Goal: Task Accomplishment & Management: Use online tool/utility

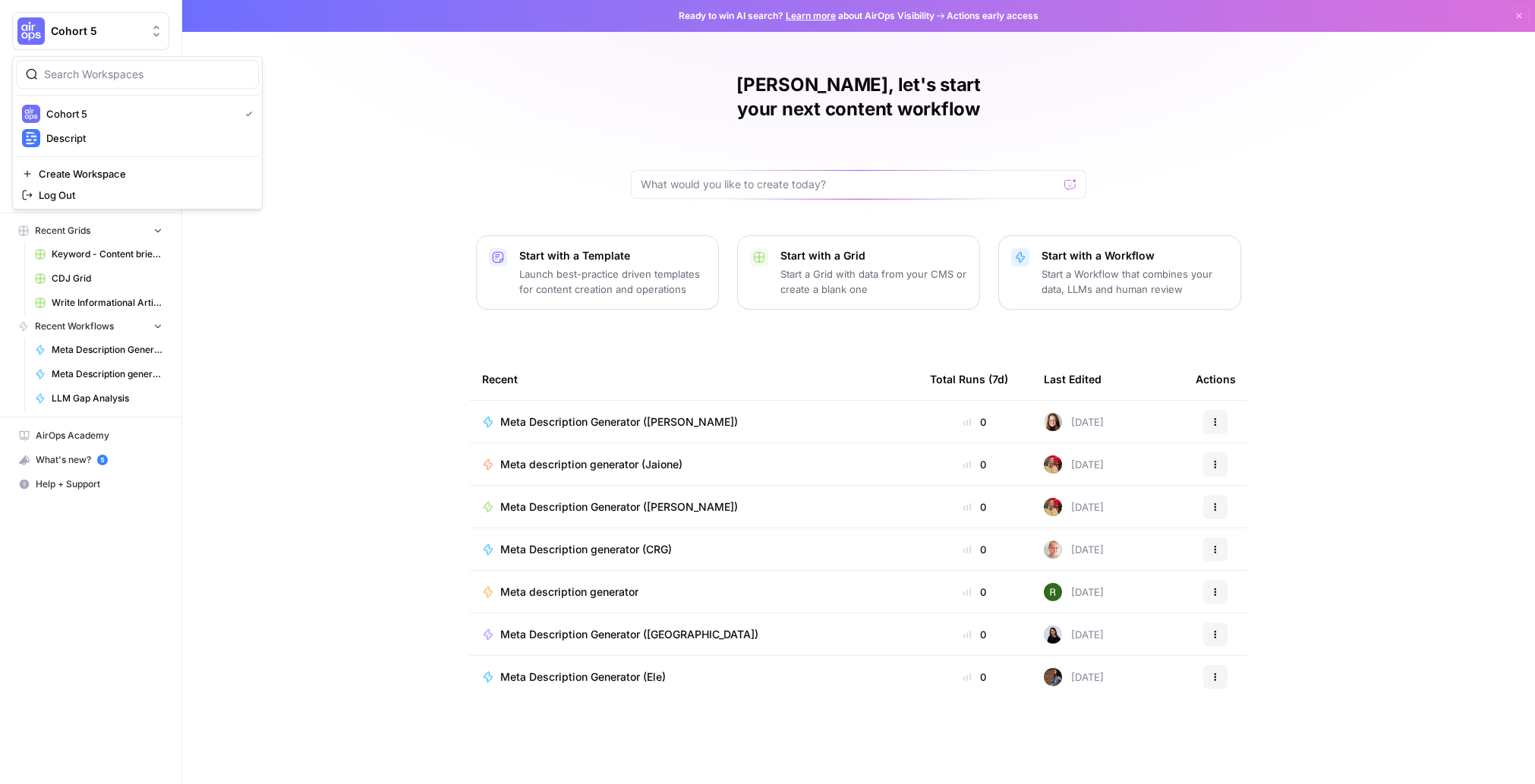
click at [86, 28] on span "Cohort 5" at bounding box center [97, 31] width 92 height 15
click at [89, 142] on span "Descript" at bounding box center [146, 138] width 201 height 15
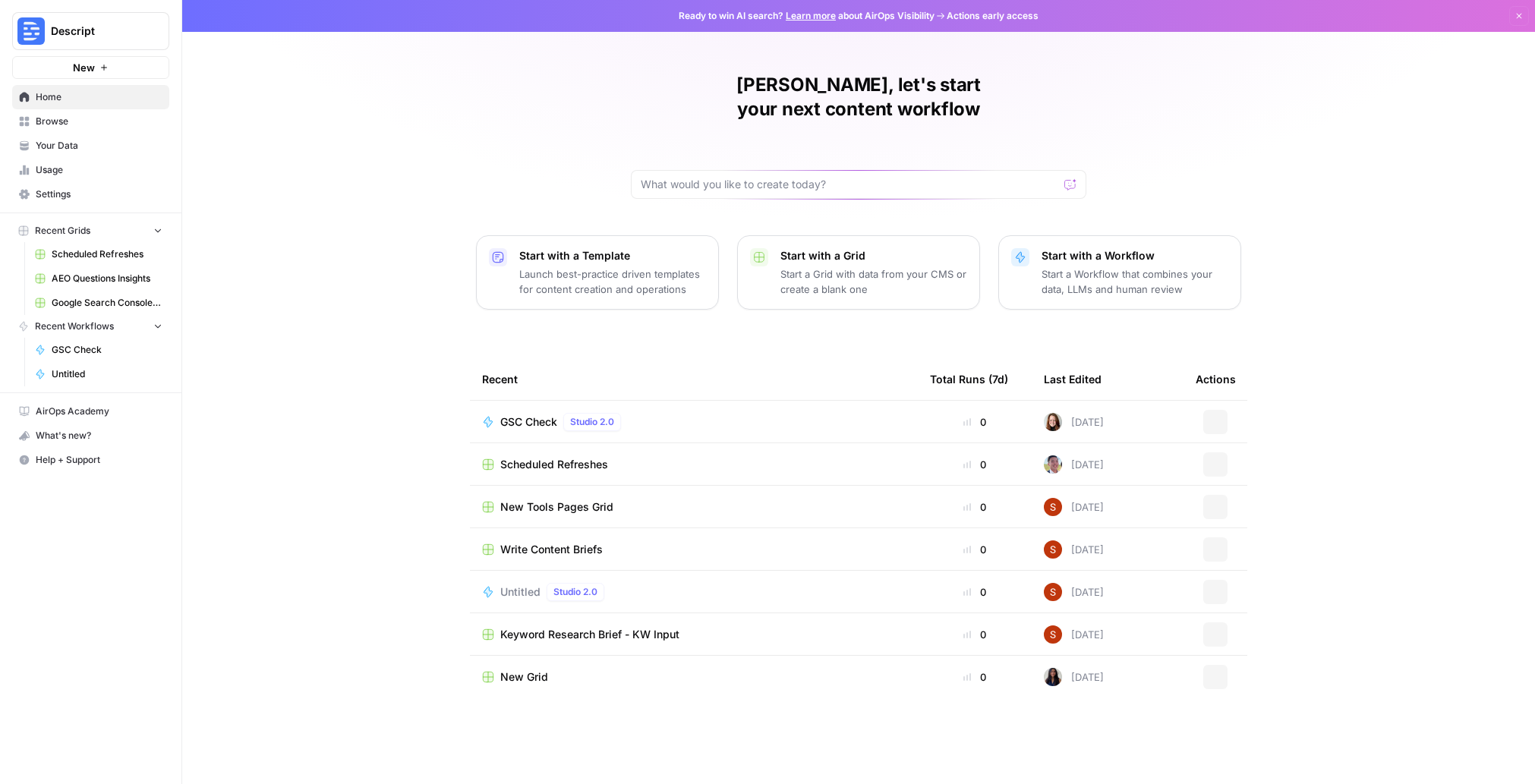
click at [89, 142] on span "Your Data" at bounding box center [99, 145] width 126 height 13
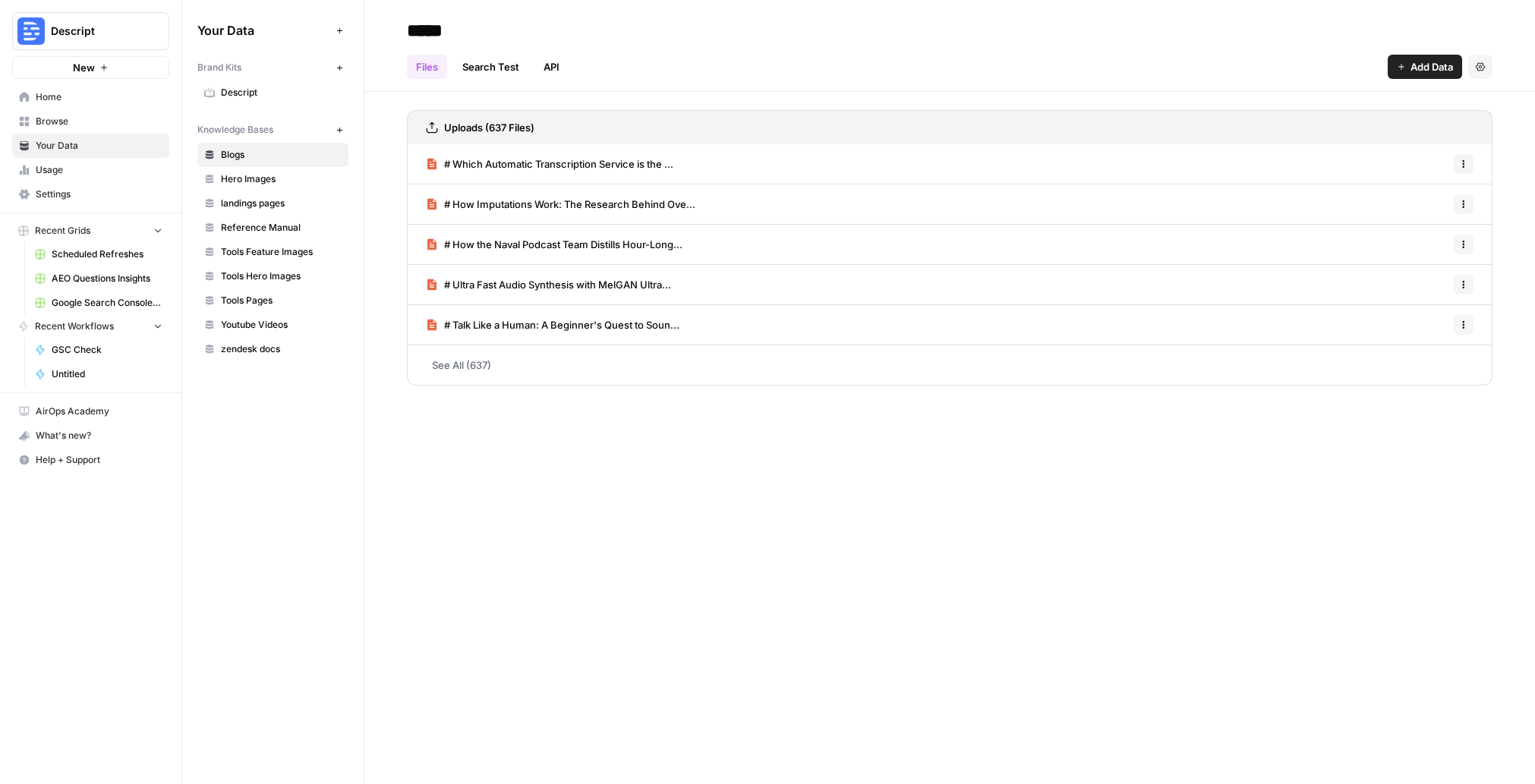
click at [91, 71] on span "New" at bounding box center [84, 67] width 22 height 15
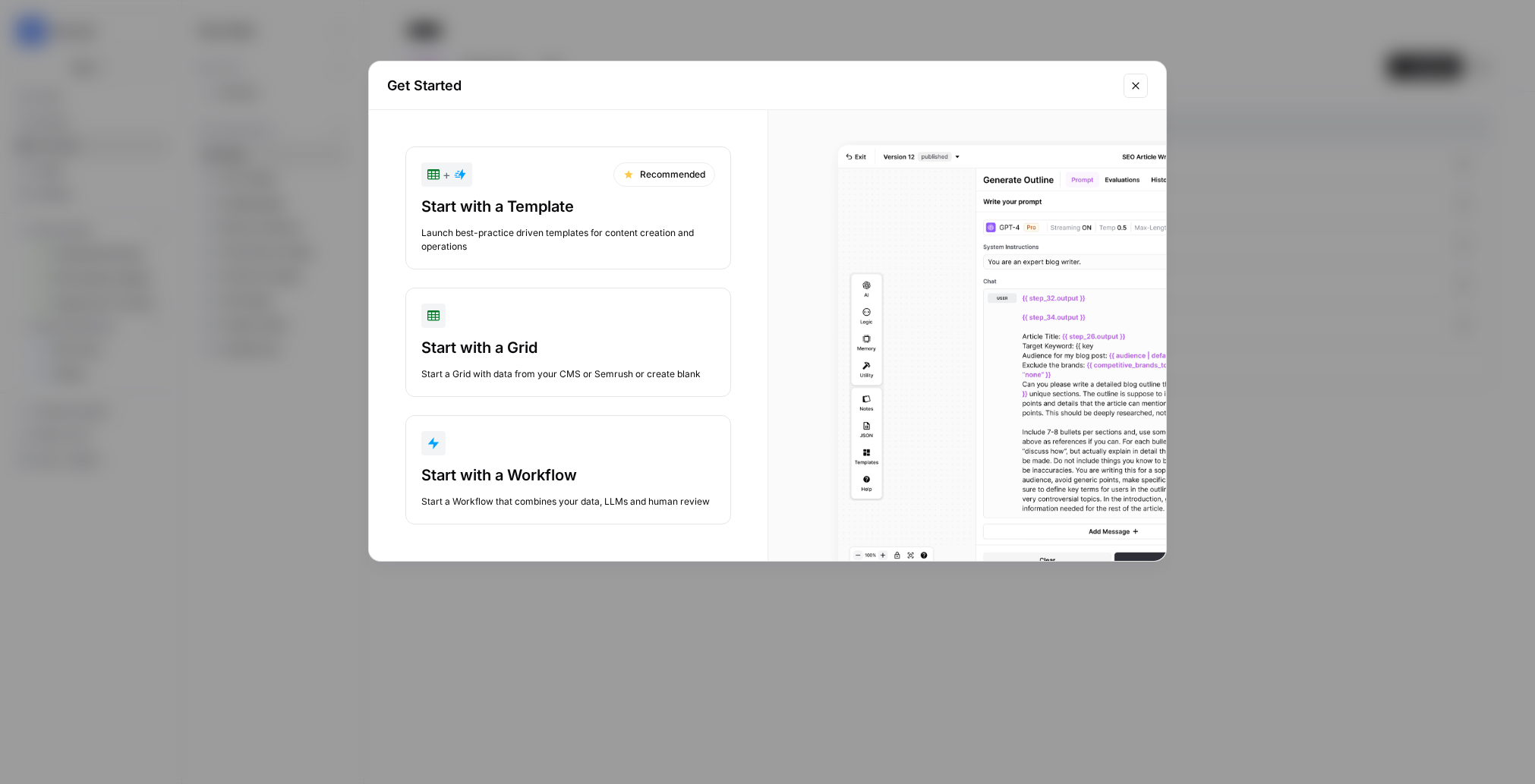
click at [651, 489] on div "Start with a Workflow Start a Workflow that combines your data, LLMs and human …" at bounding box center [567, 487] width 294 height 44
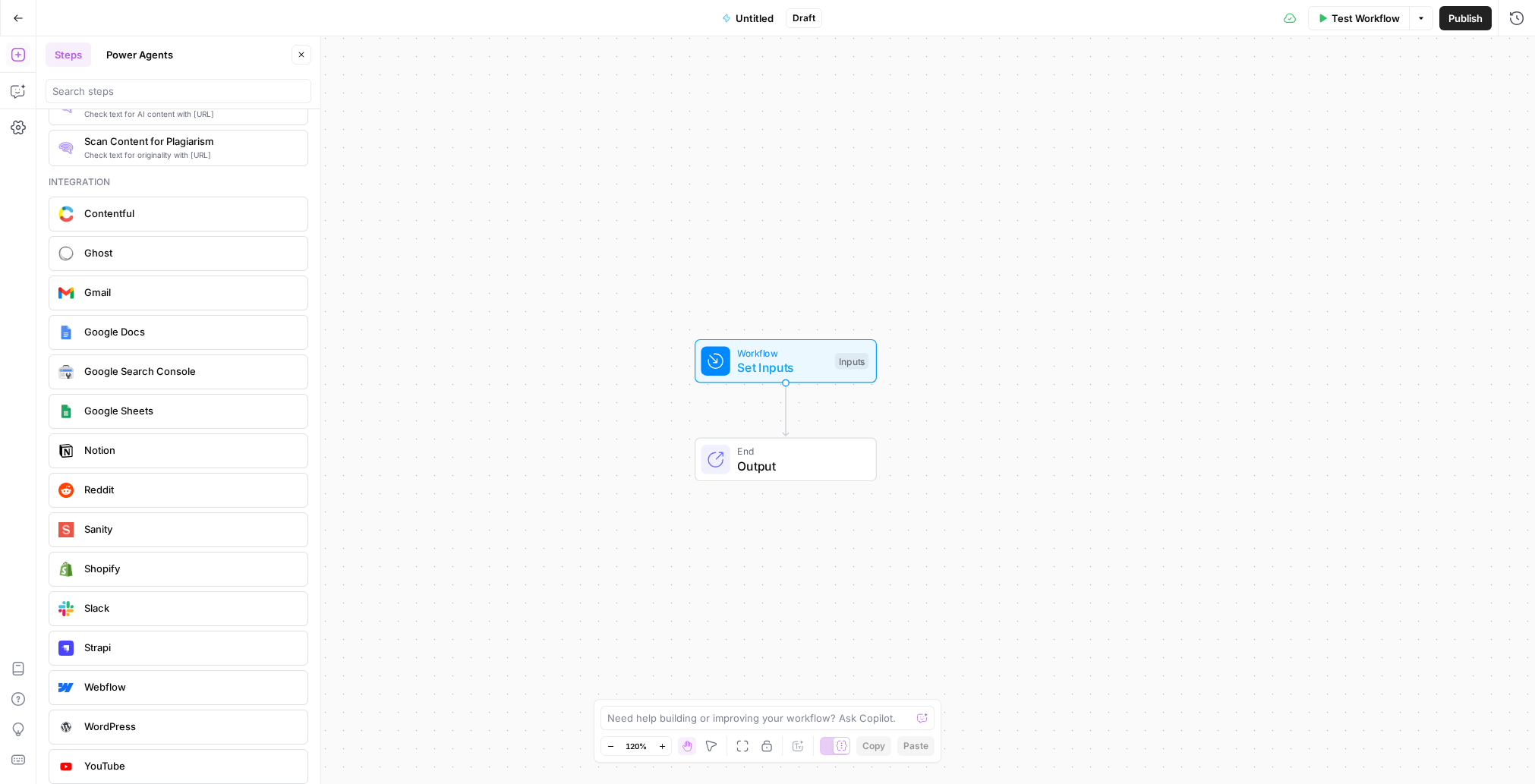
scroll to position [2633, 0]
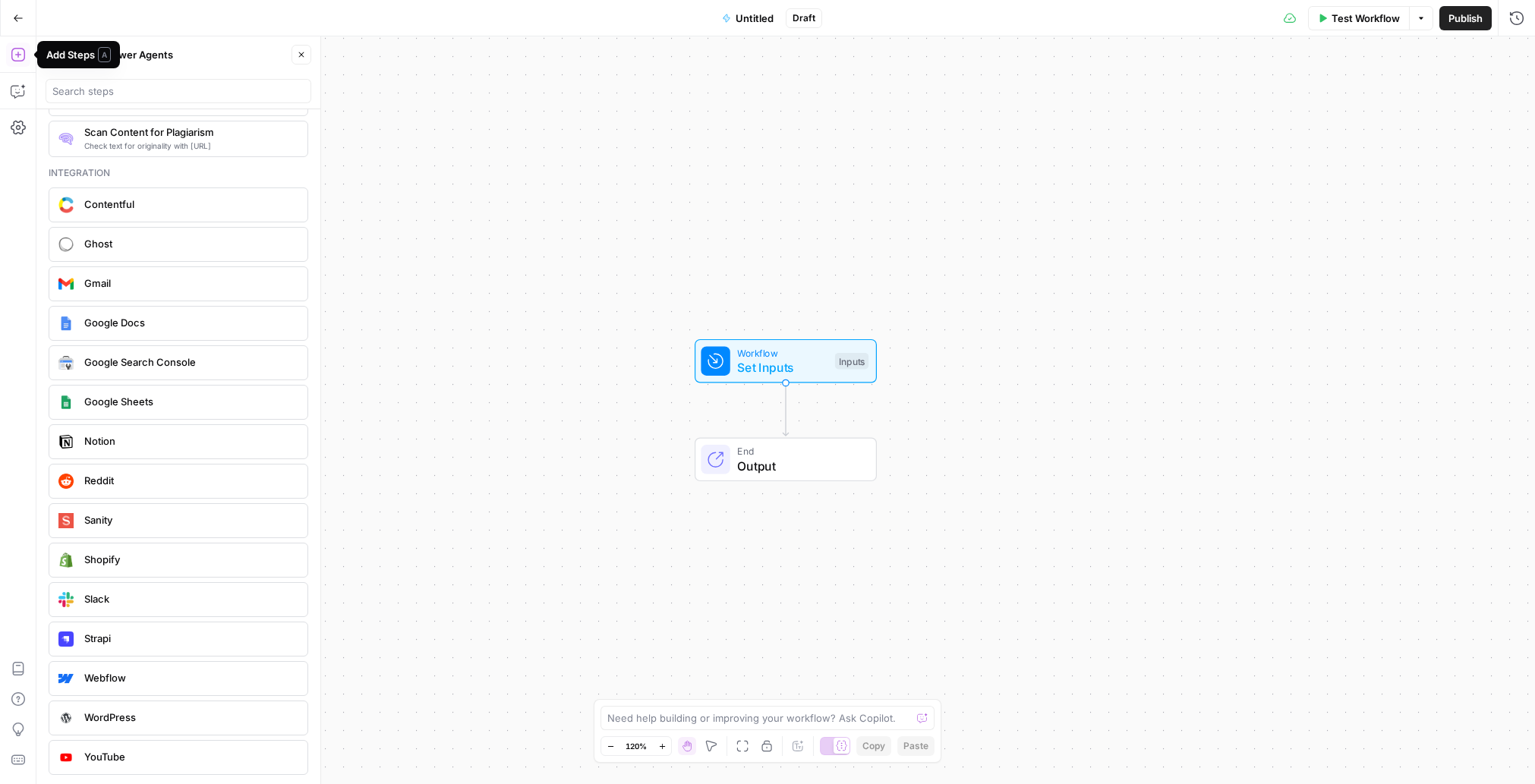
click at [14, 23] on icon "button" at bounding box center [18, 18] width 10 height 10
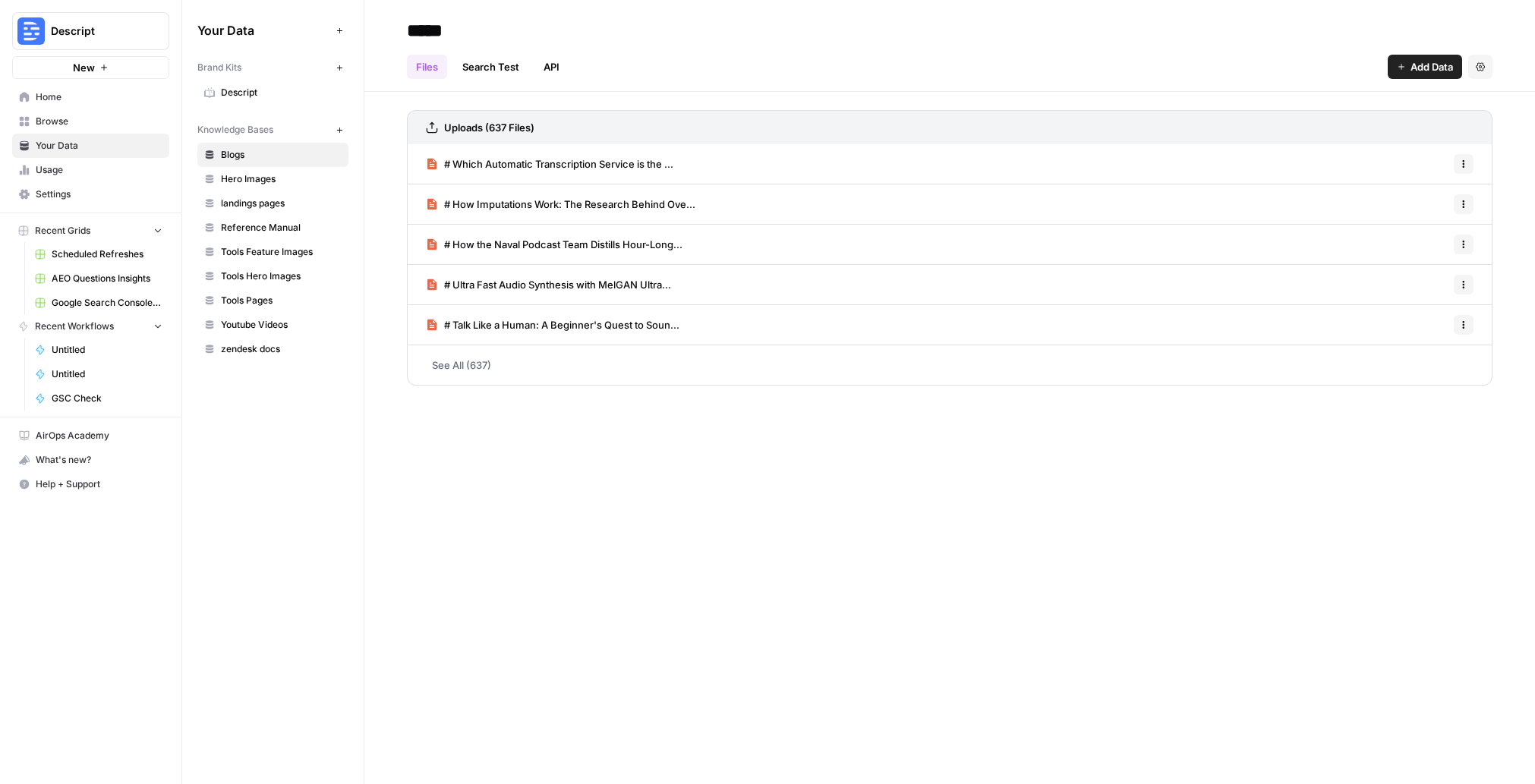
click at [59, 96] on span "Home" at bounding box center [99, 97] width 126 height 13
